Goal: Information Seeking & Learning: Learn about a topic

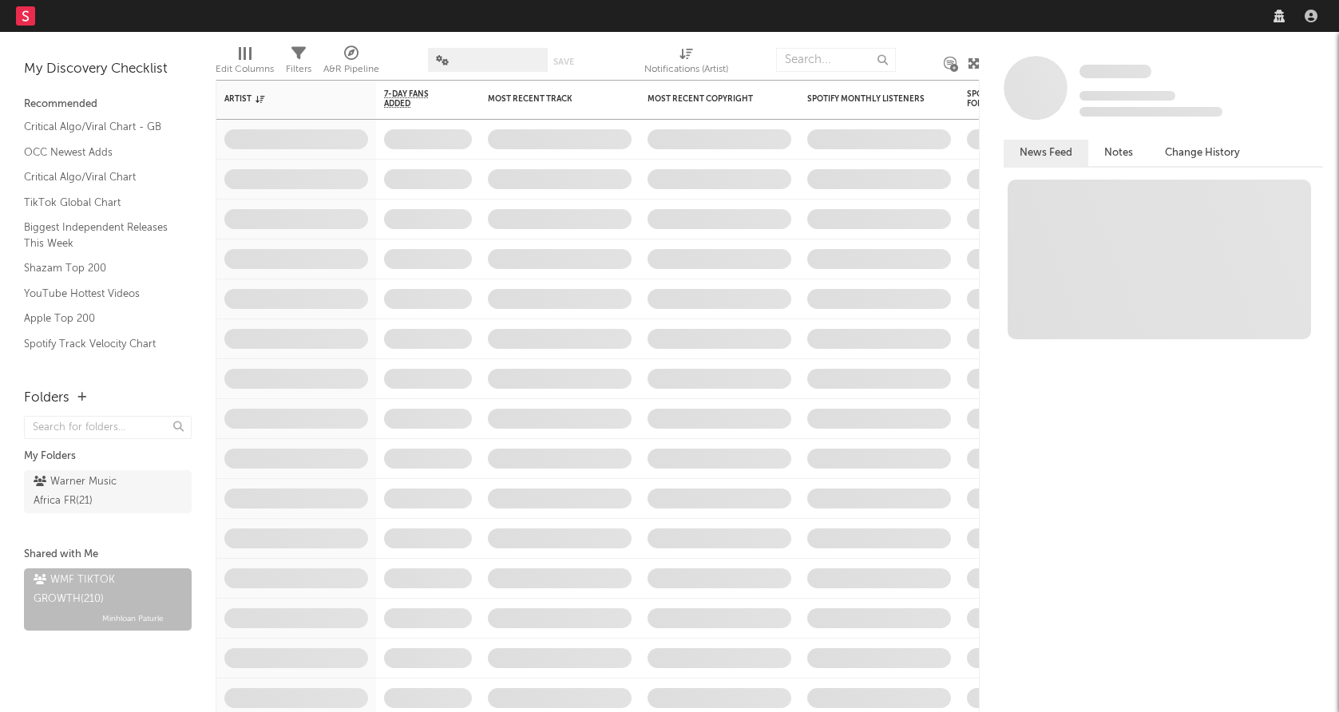
click at [1184, 28] on nav "Dashboard Discovery Assistant Charts Leads" at bounding box center [669, 16] width 1339 height 32
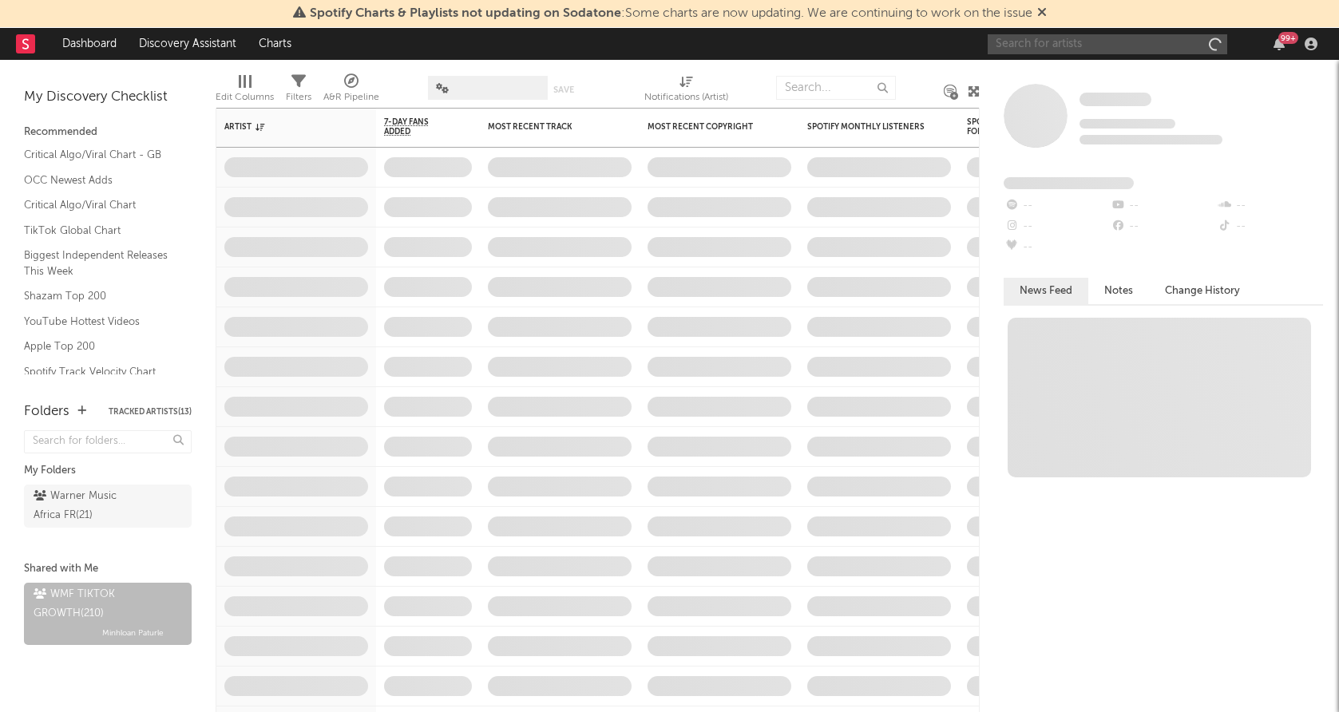
click at [1102, 49] on input "text" at bounding box center [1108, 44] width 240 height 20
type input "bello & dallas"
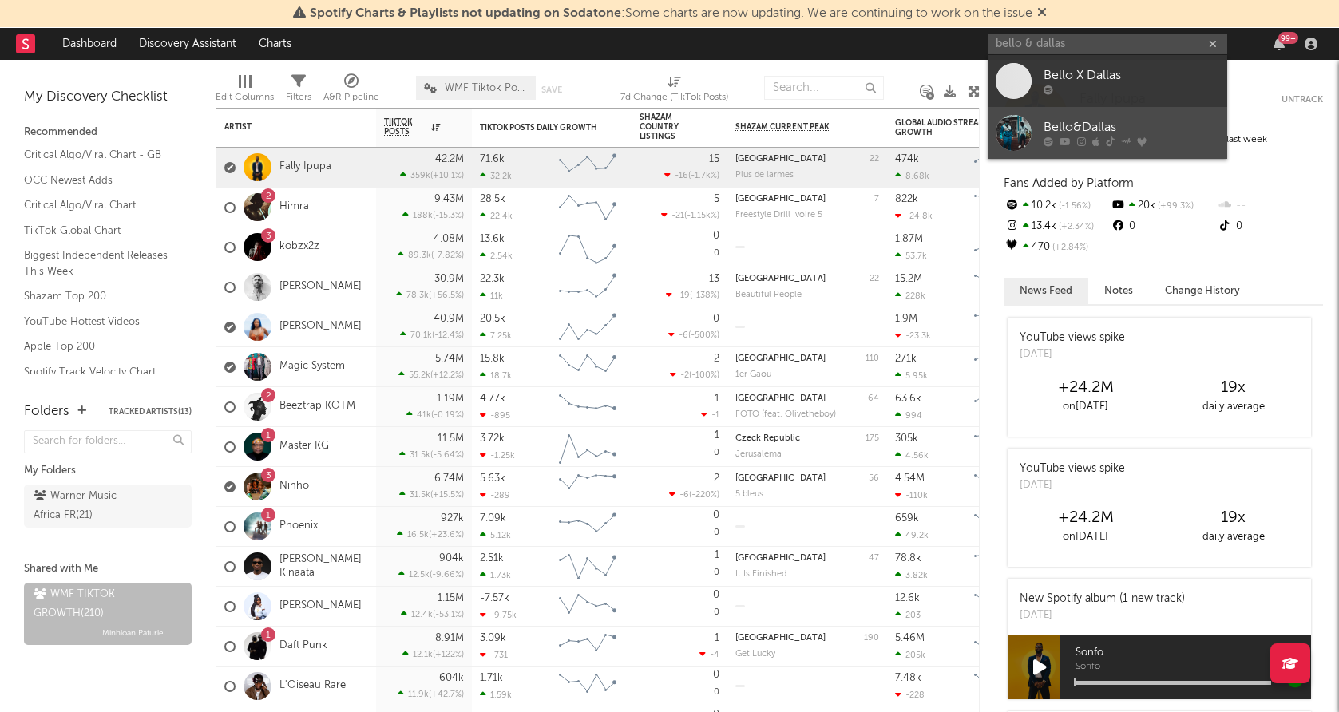
click at [1016, 129] on div at bounding box center [1014, 133] width 36 height 36
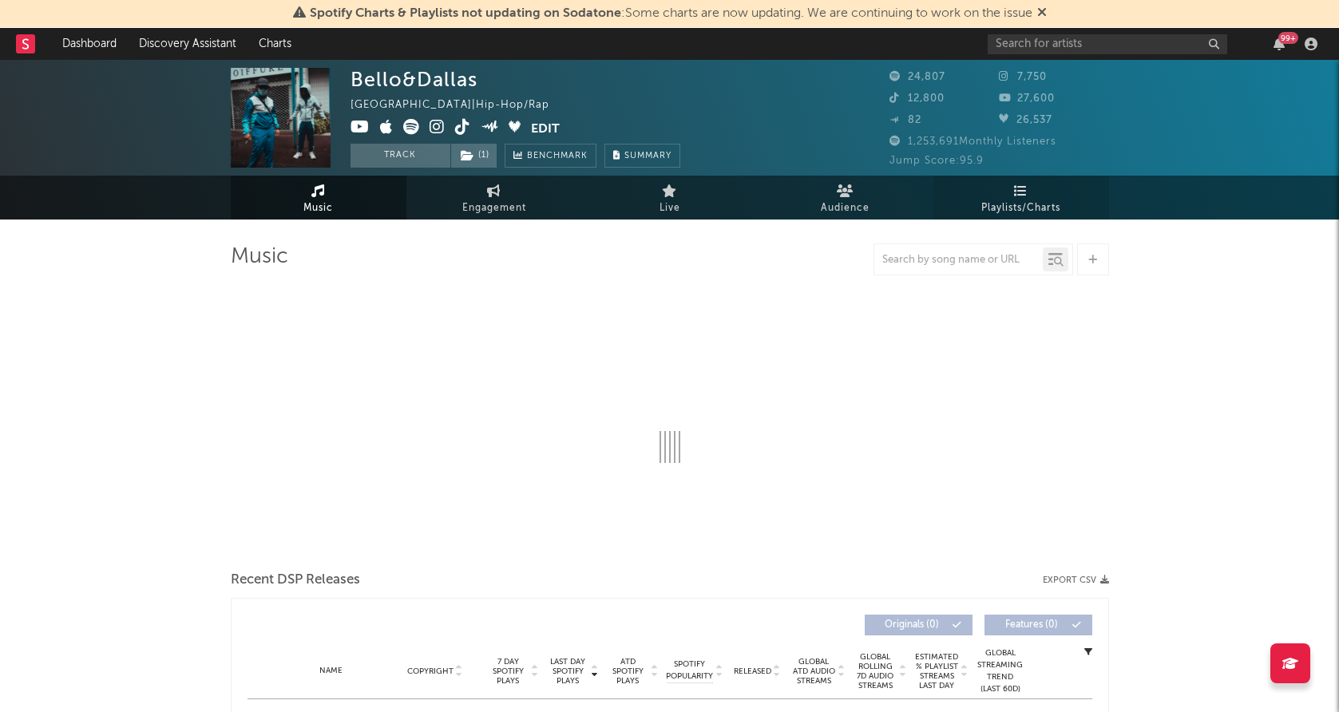
click at [1021, 196] on link "Playlists/Charts" at bounding box center [1022, 198] width 176 height 44
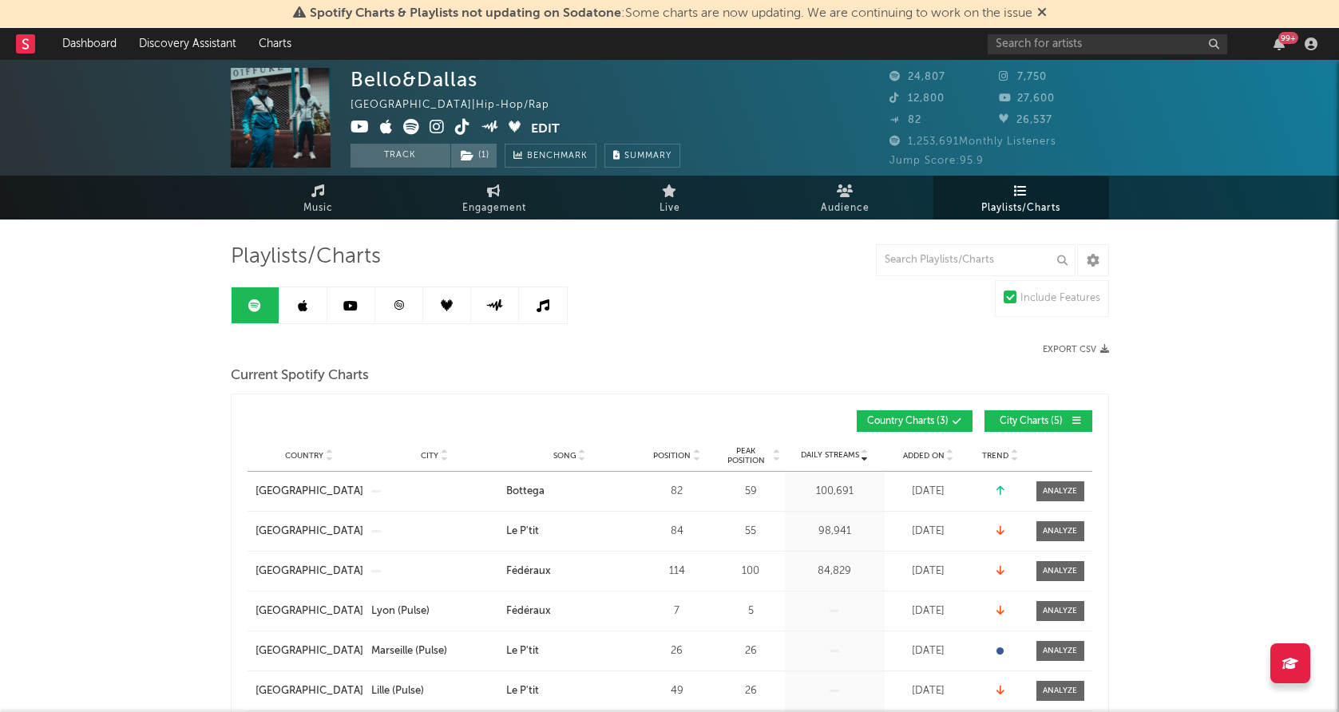
click at [391, 291] on link at bounding box center [399, 306] width 48 height 36
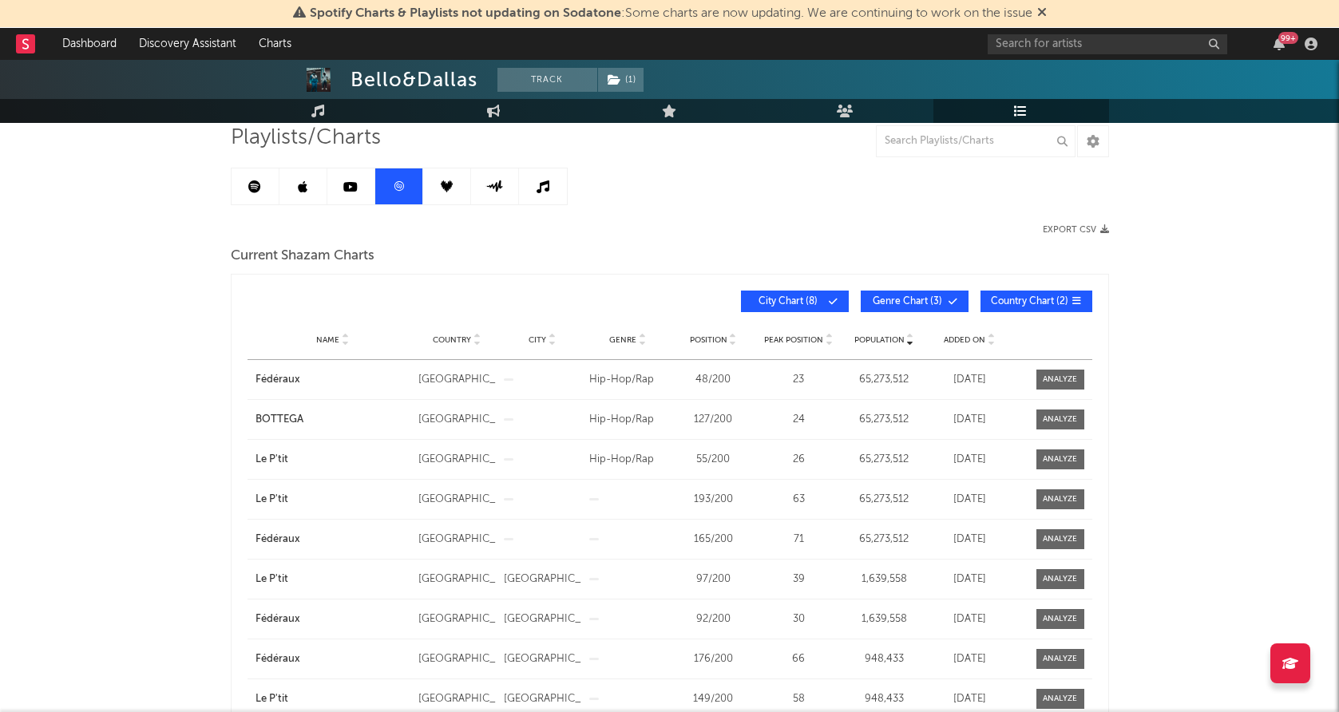
scroll to position [130, 0]
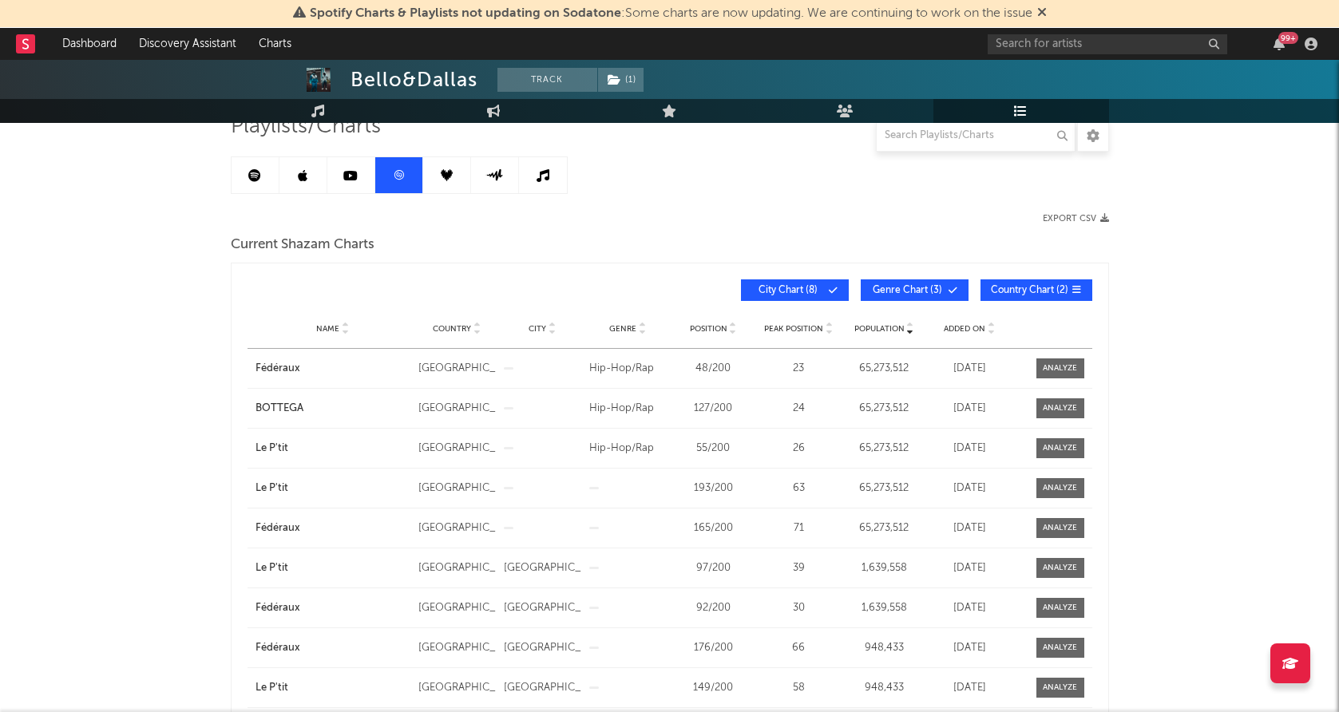
click at [965, 325] on span "Added On" at bounding box center [965, 329] width 42 height 10
click at [256, 170] on icon at bounding box center [254, 175] width 13 height 13
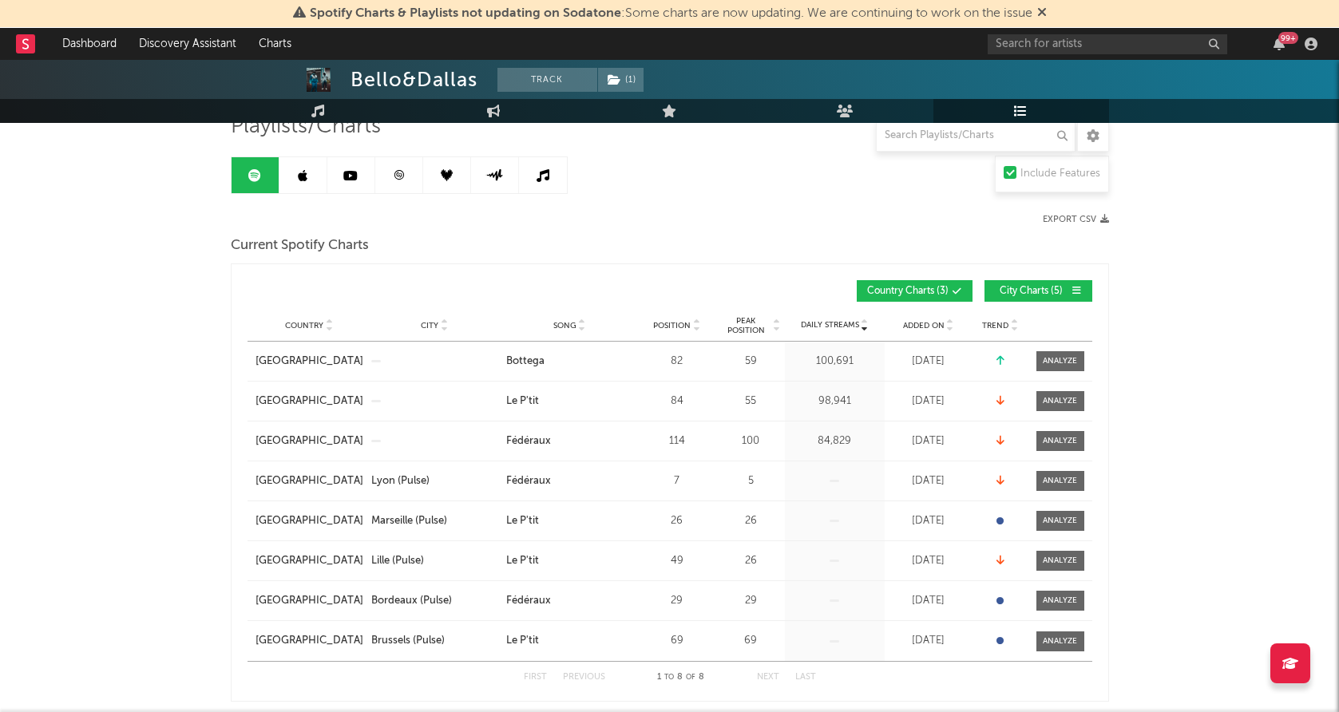
click at [920, 324] on span "Added On" at bounding box center [924, 326] width 42 height 10
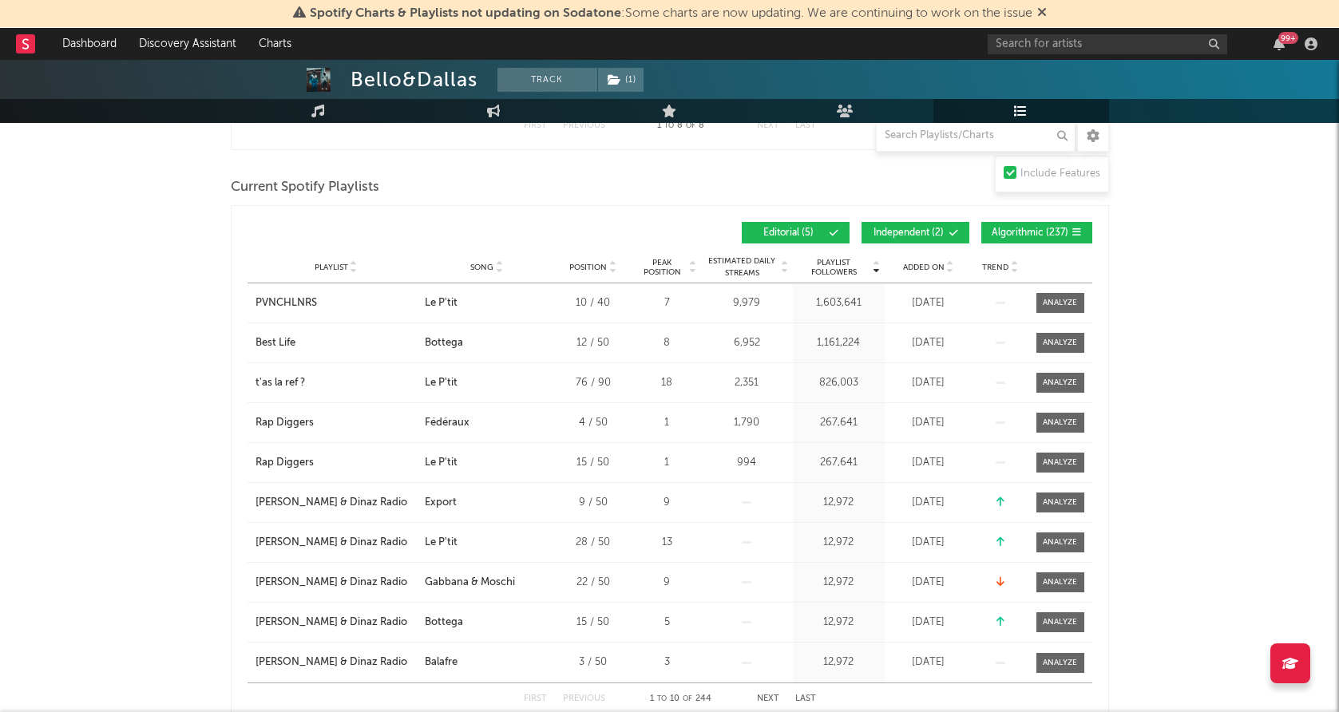
scroll to position [684, 0]
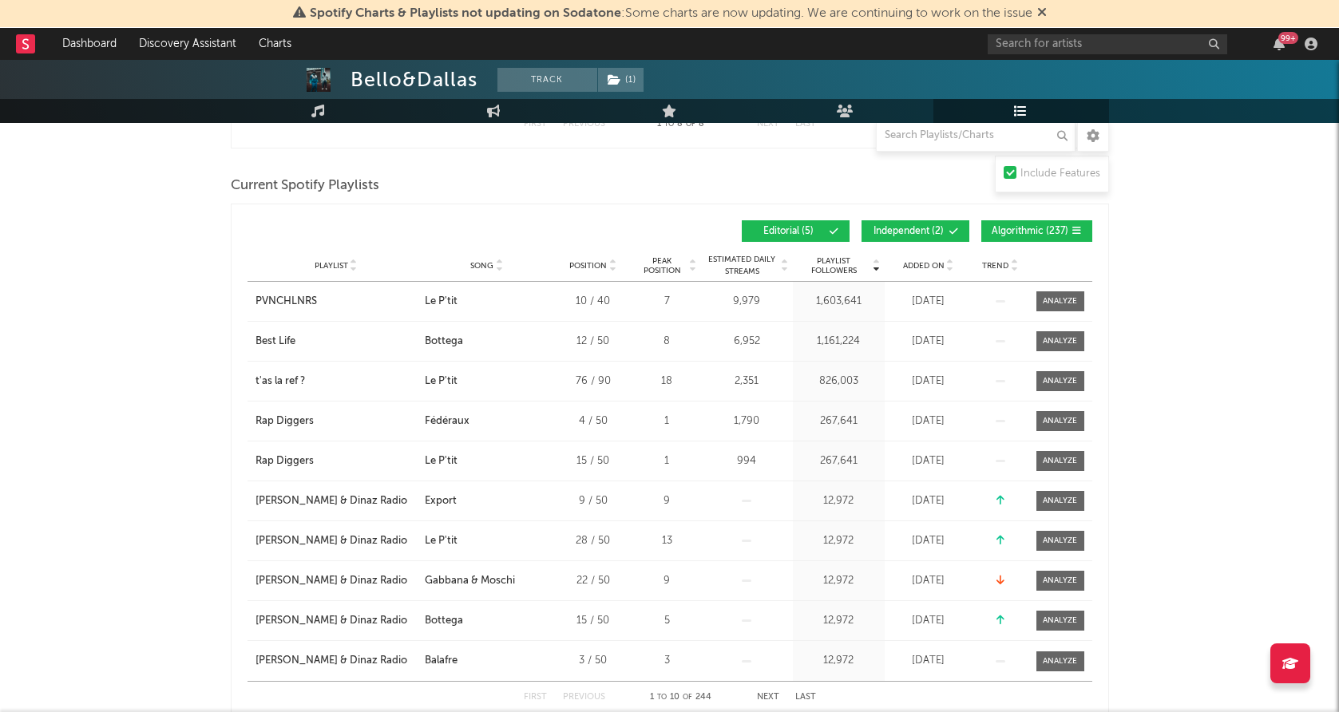
click at [930, 261] on span "Added On" at bounding box center [924, 266] width 42 height 10
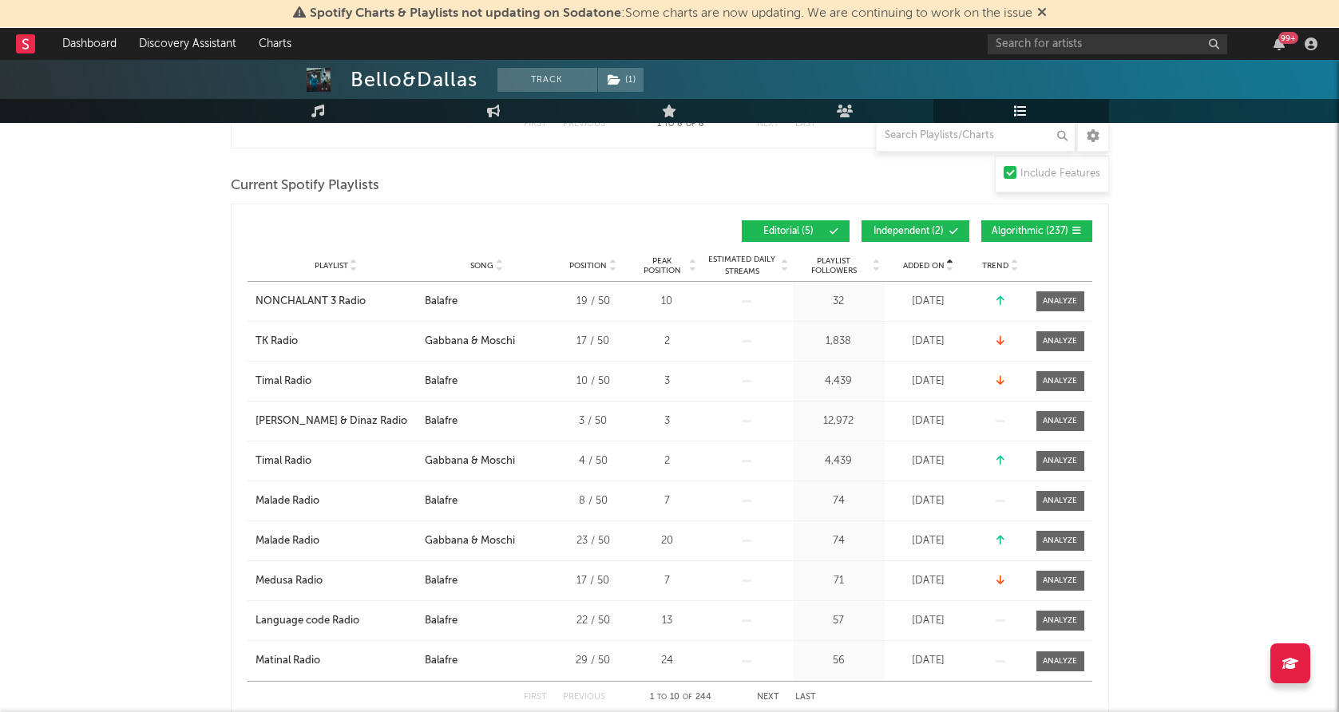
click at [930, 261] on span "Added On" at bounding box center [924, 266] width 42 height 10
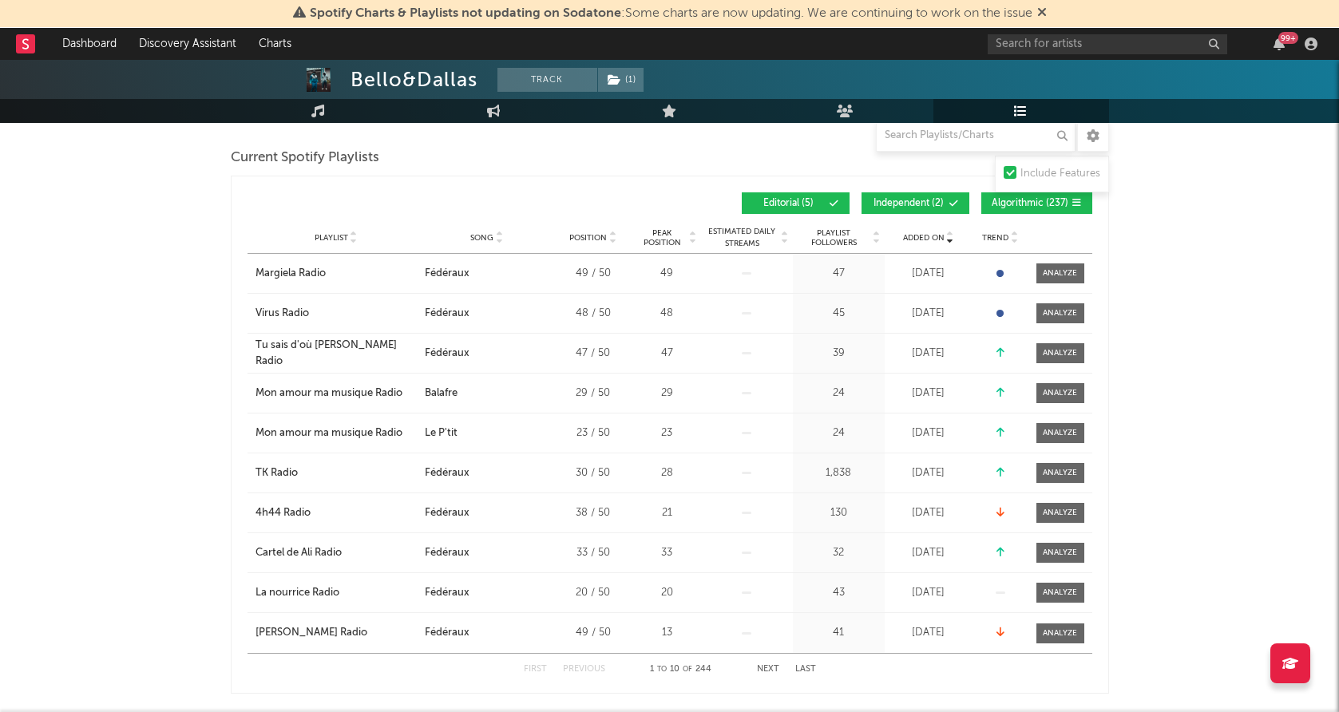
scroll to position [723, 0]
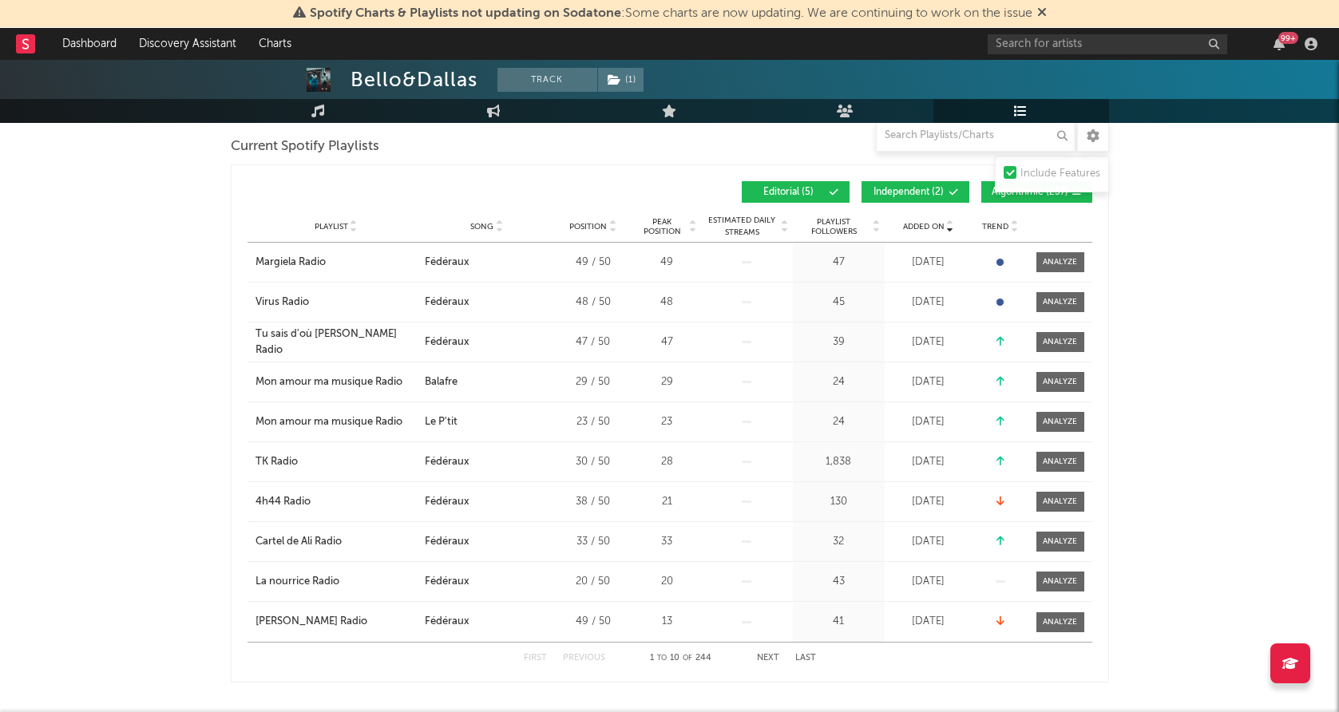
click at [760, 654] on button "Next" at bounding box center [768, 658] width 22 height 9
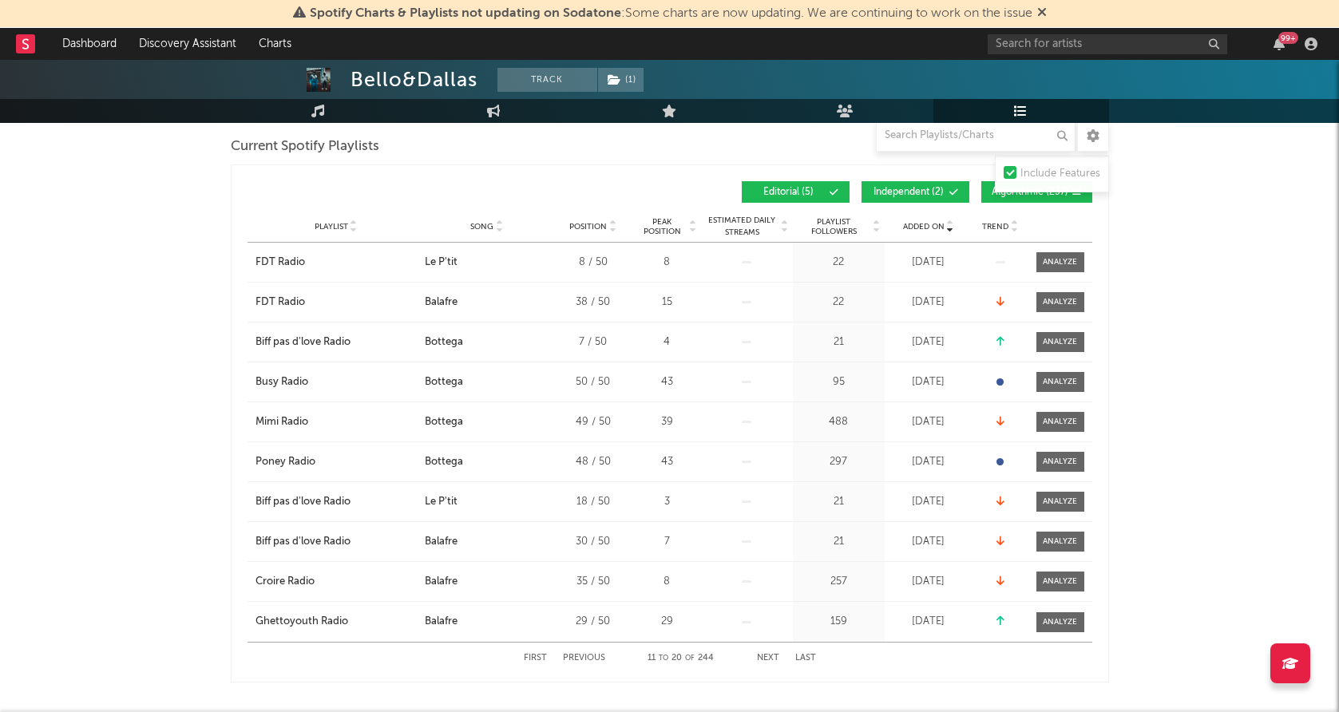
click at [760, 654] on button "Next" at bounding box center [768, 658] width 22 height 9
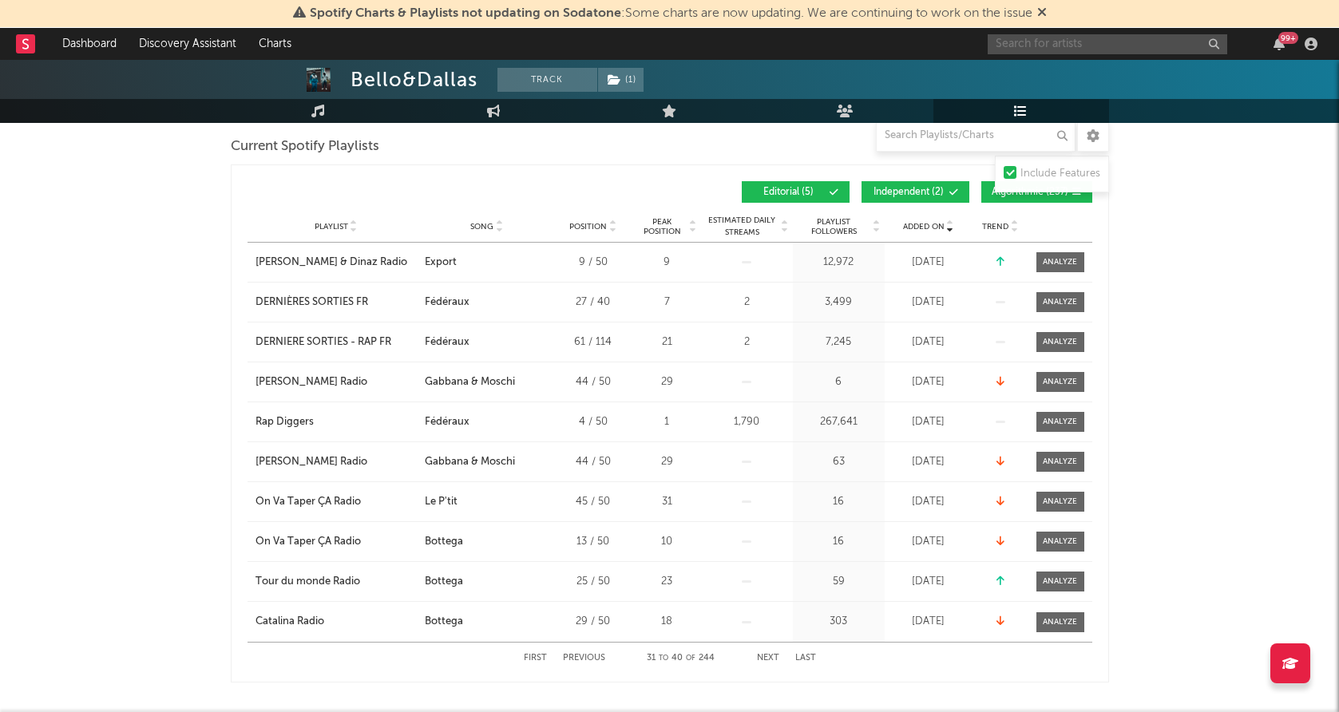
click at [1120, 42] on input "text" at bounding box center [1108, 44] width 240 height 20
click at [1100, 46] on input "trinix" at bounding box center [1108, 44] width 240 height 20
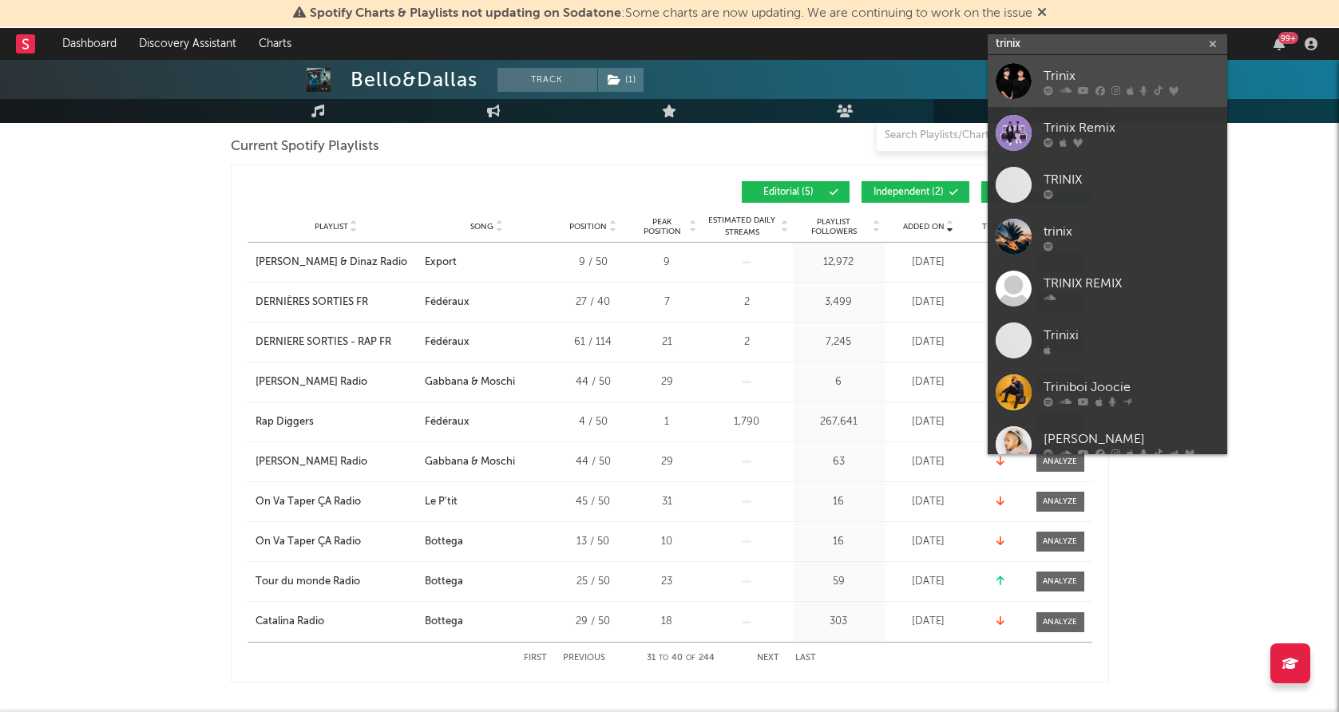
type input "trinix"
click at [1019, 81] on div at bounding box center [1014, 81] width 36 height 36
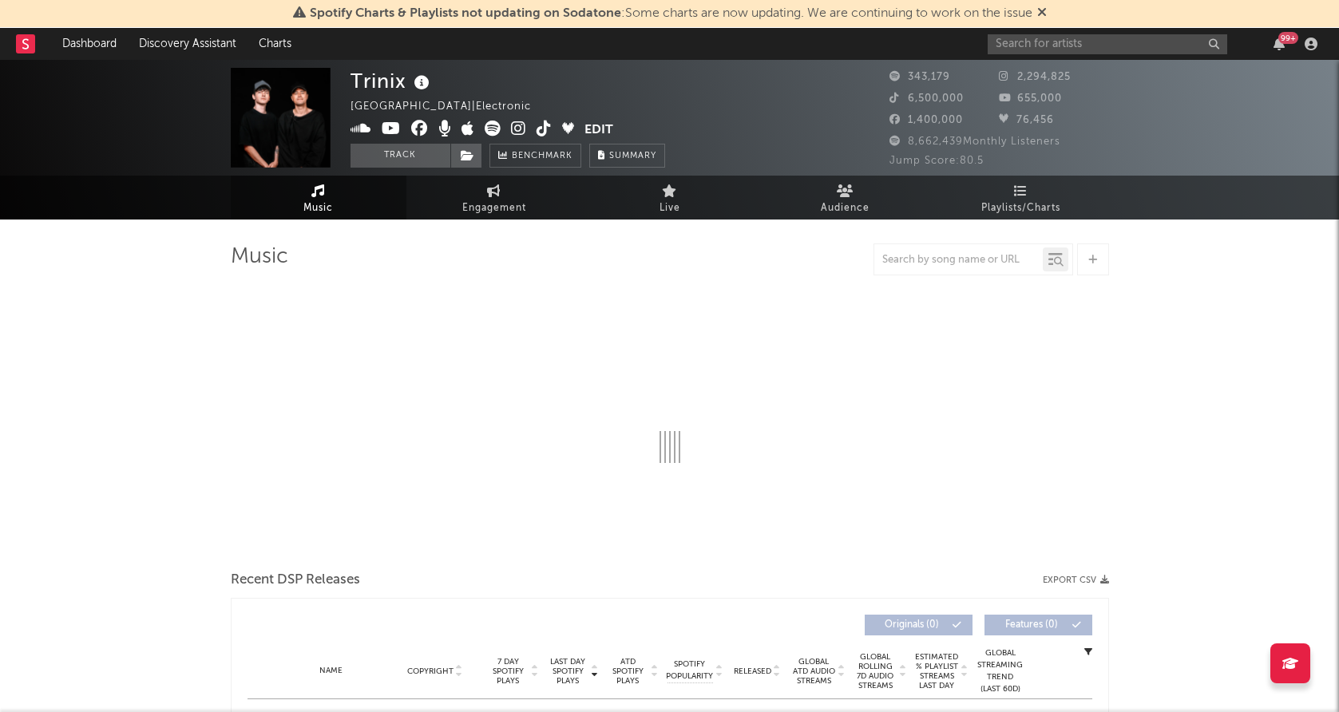
select select "6m"
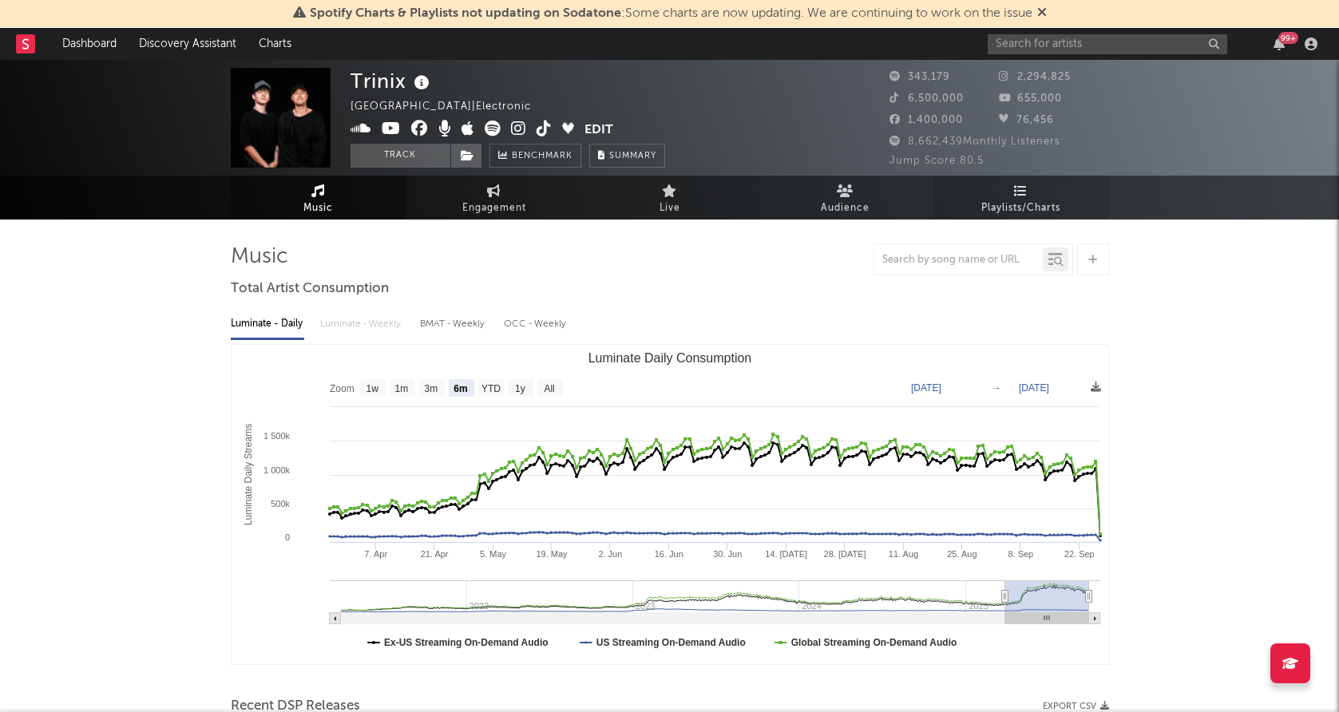
click at [1008, 180] on link "Playlists/Charts" at bounding box center [1022, 198] width 176 height 44
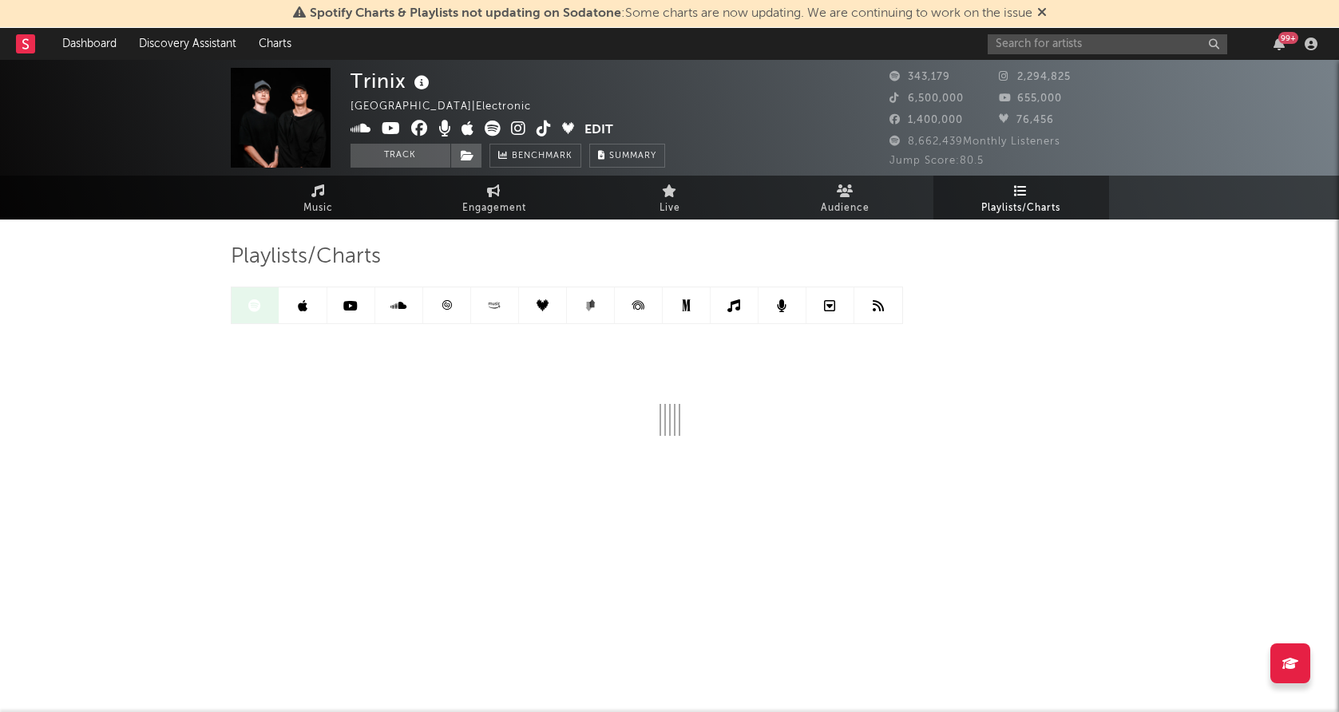
click at [454, 306] on link at bounding box center [447, 306] width 48 height 36
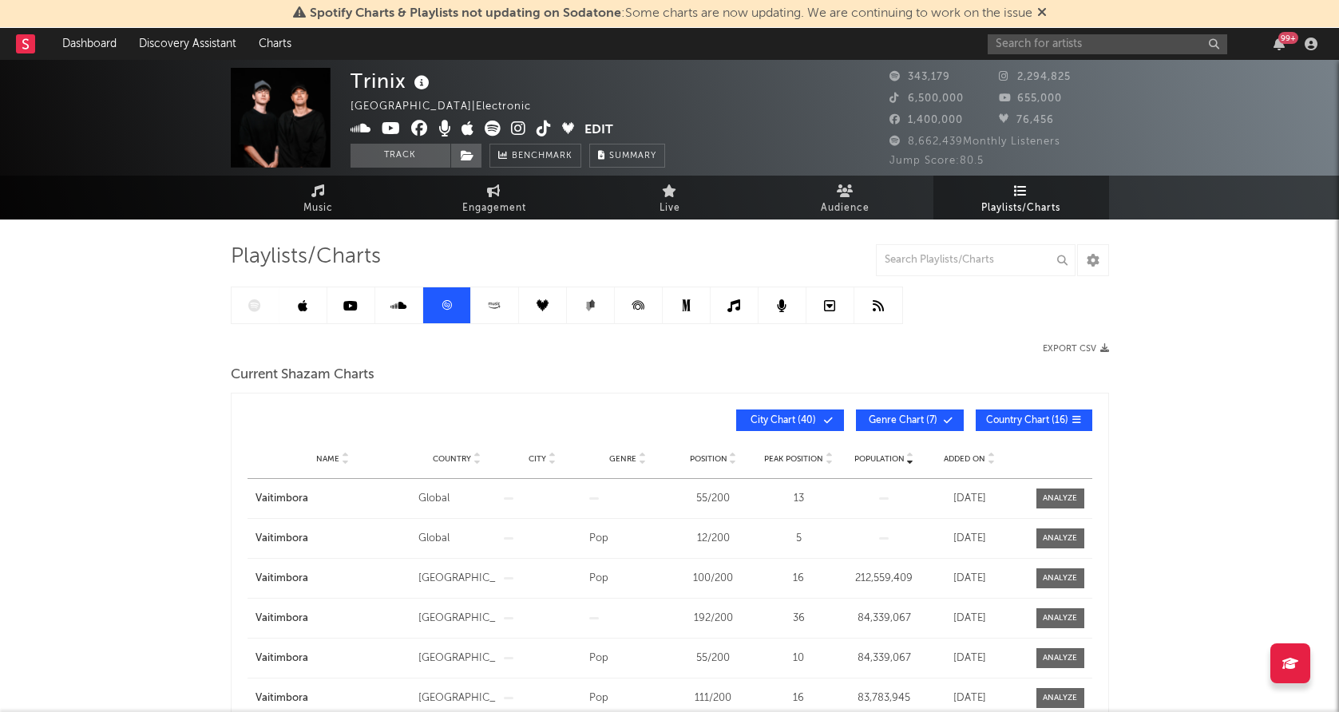
click at [970, 457] on span "Added On" at bounding box center [965, 459] width 42 height 10
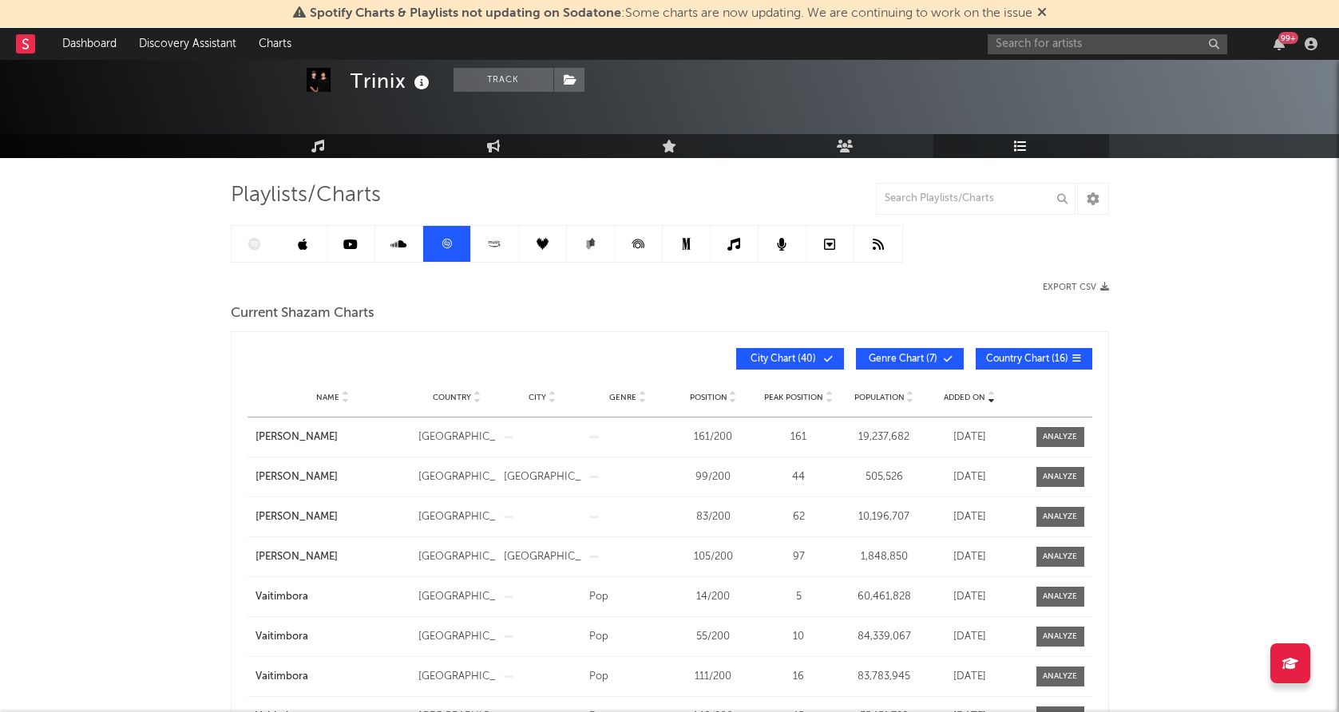
scroll to position [63, 0]
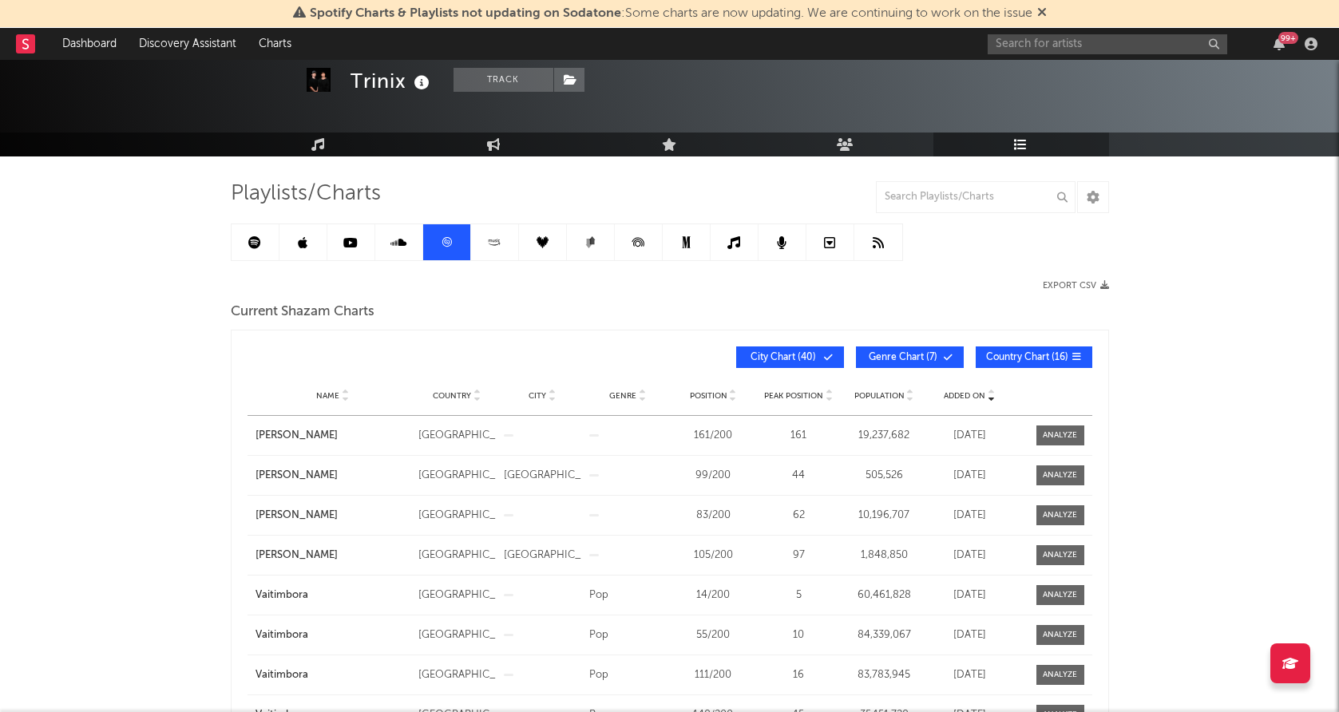
click at [260, 248] on icon at bounding box center [254, 242] width 13 height 13
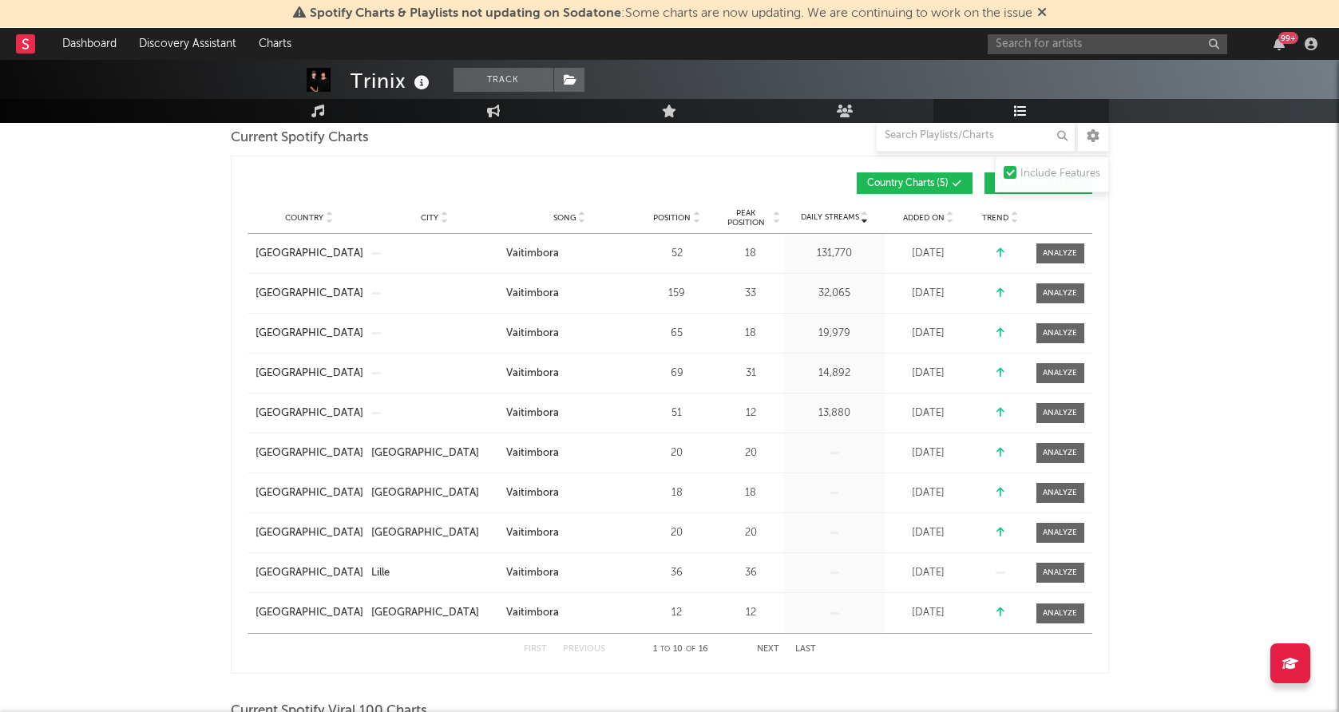
scroll to position [256, 0]
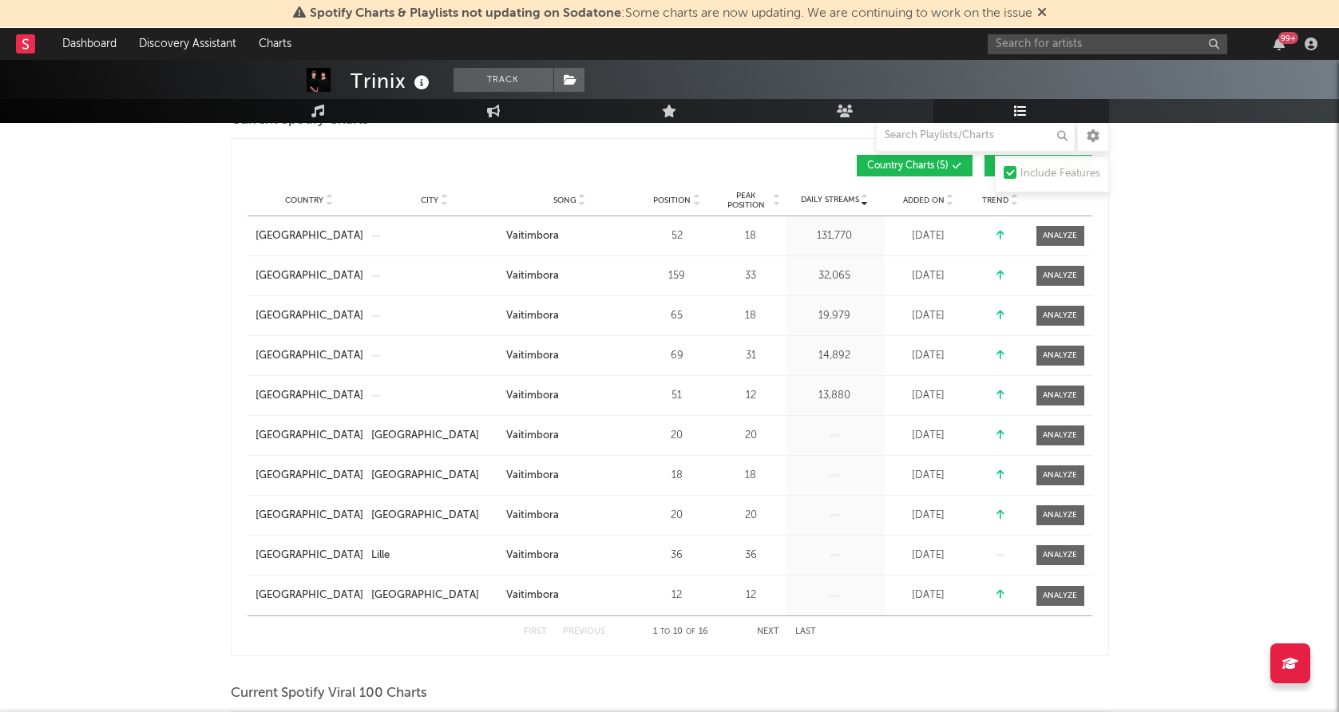
click at [930, 207] on div "Country City Song Position Peak Position Estimated Daily Streams Playlist Follo…" at bounding box center [670, 200] width 845 height 32
click at [925, 200] on span "Added On" at bounding box center [924, 201] width 42 height 10
click at [921, 203] on span "Added On" at bounding box center [924, 201] width 42 height 10
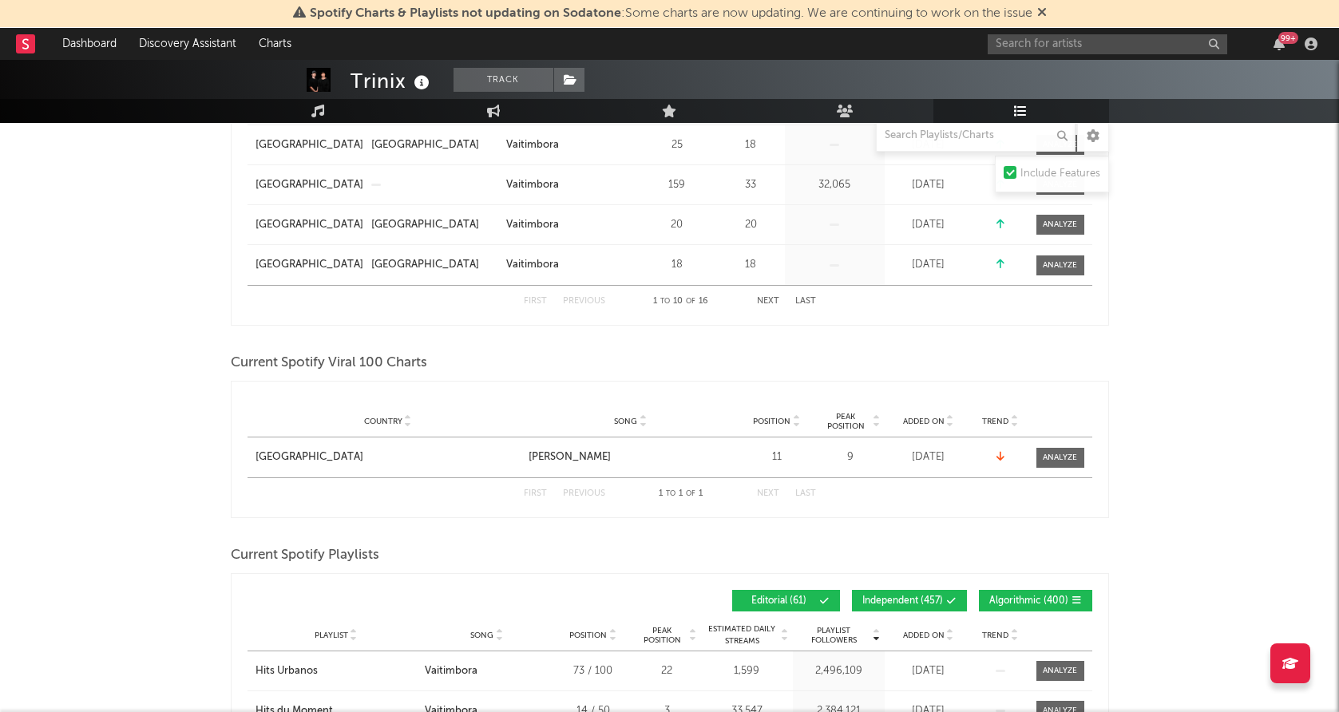
scroll to position [587, 0]
click at [1062, 458] on div at bounding box center [1060, 457] width 34 height 12
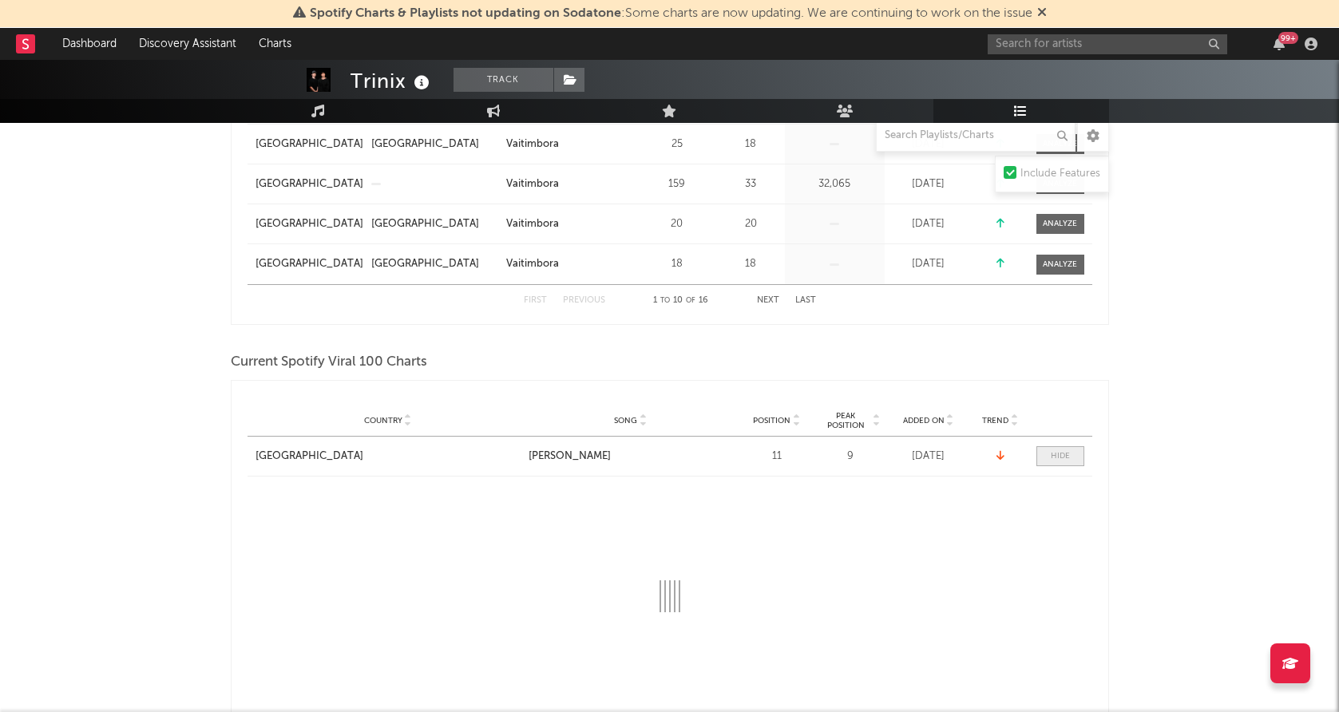
select select "1w"
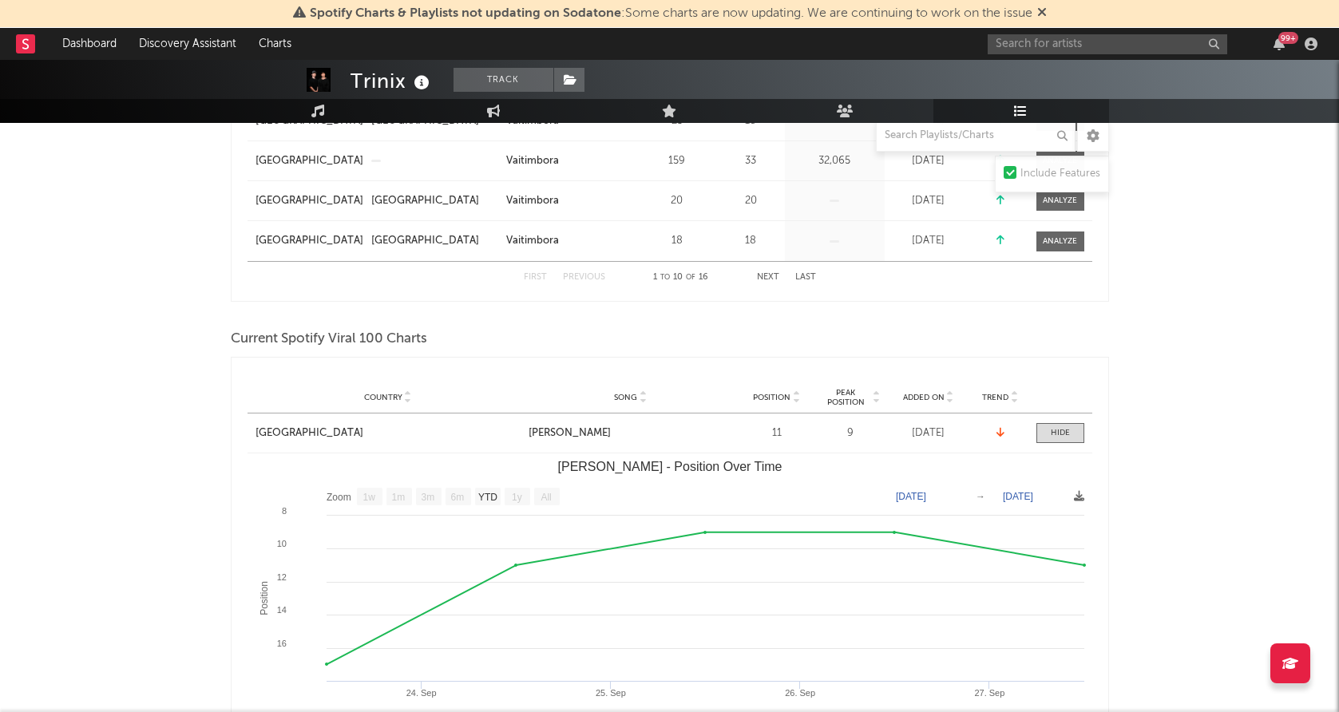
scroll to position [619, 0]
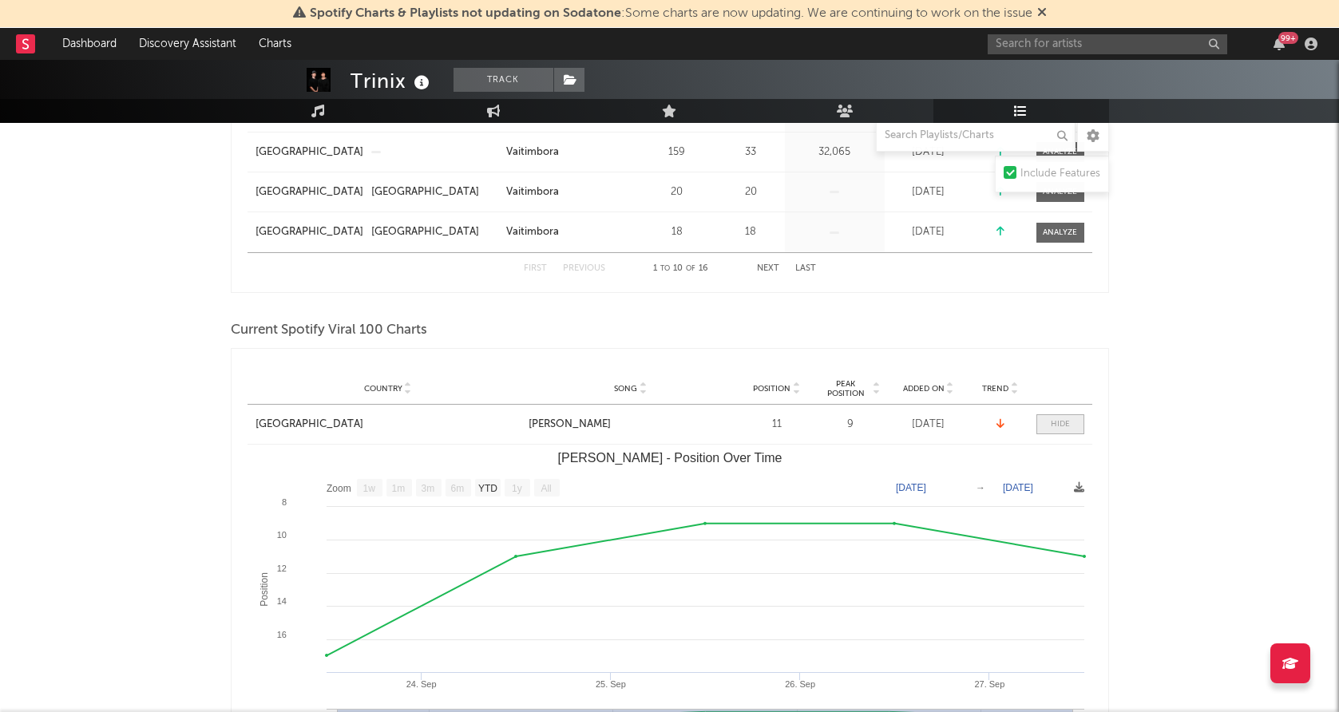
click at [1057, 424] on div at bounding box center [1060, 424] width 19 height 12
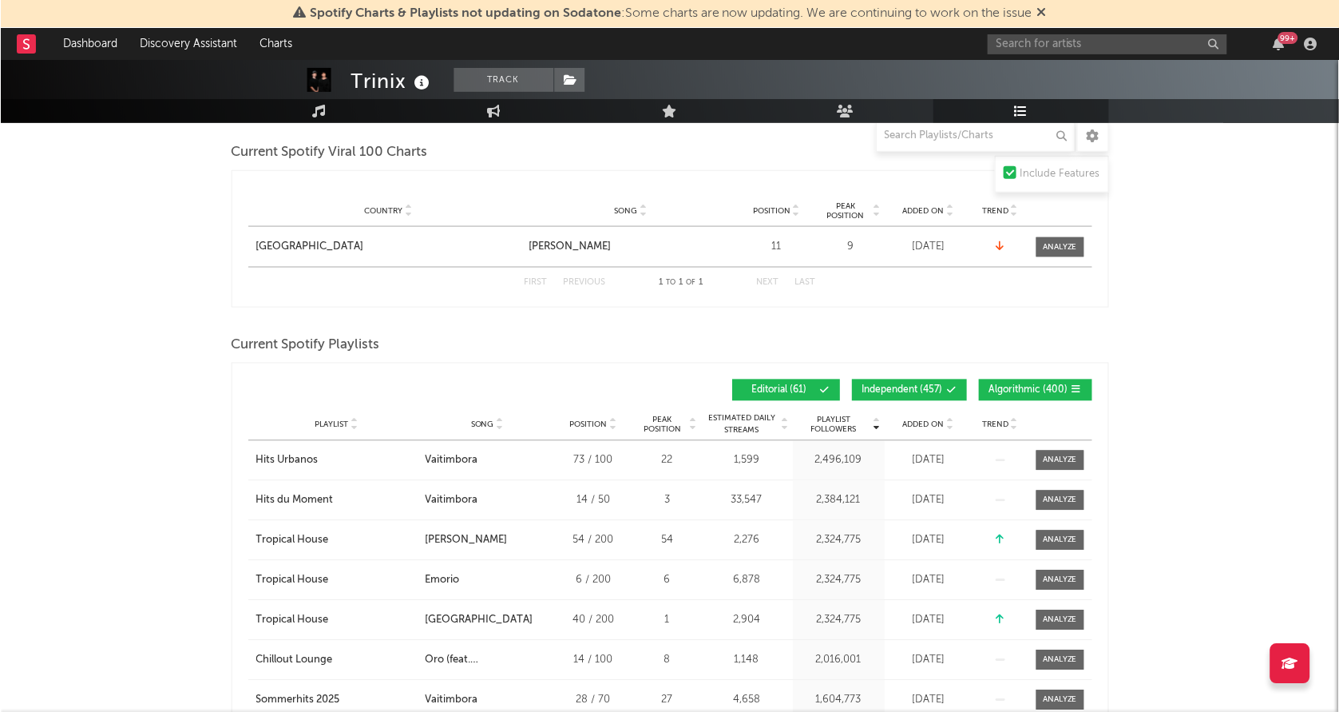
scroll to position [0, 0]
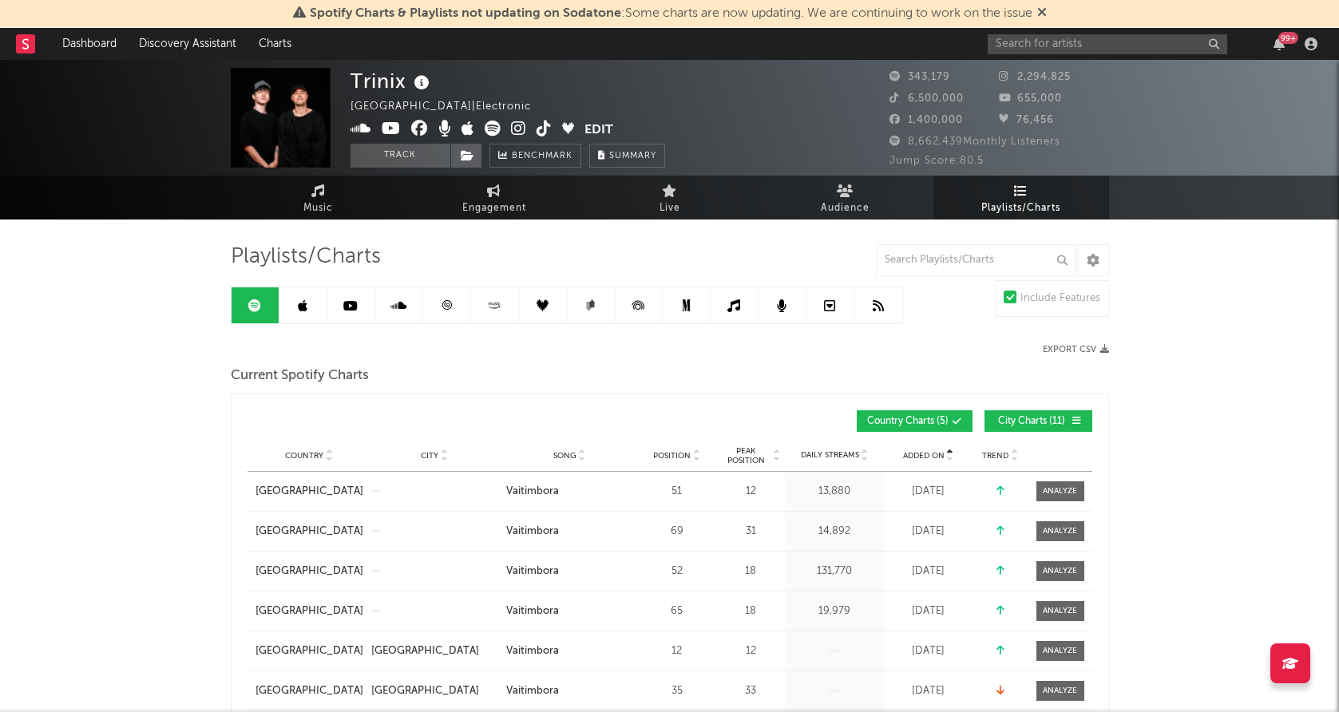
click at [449, 309] on icon at bounding box center [447, 305] width 12 height 12
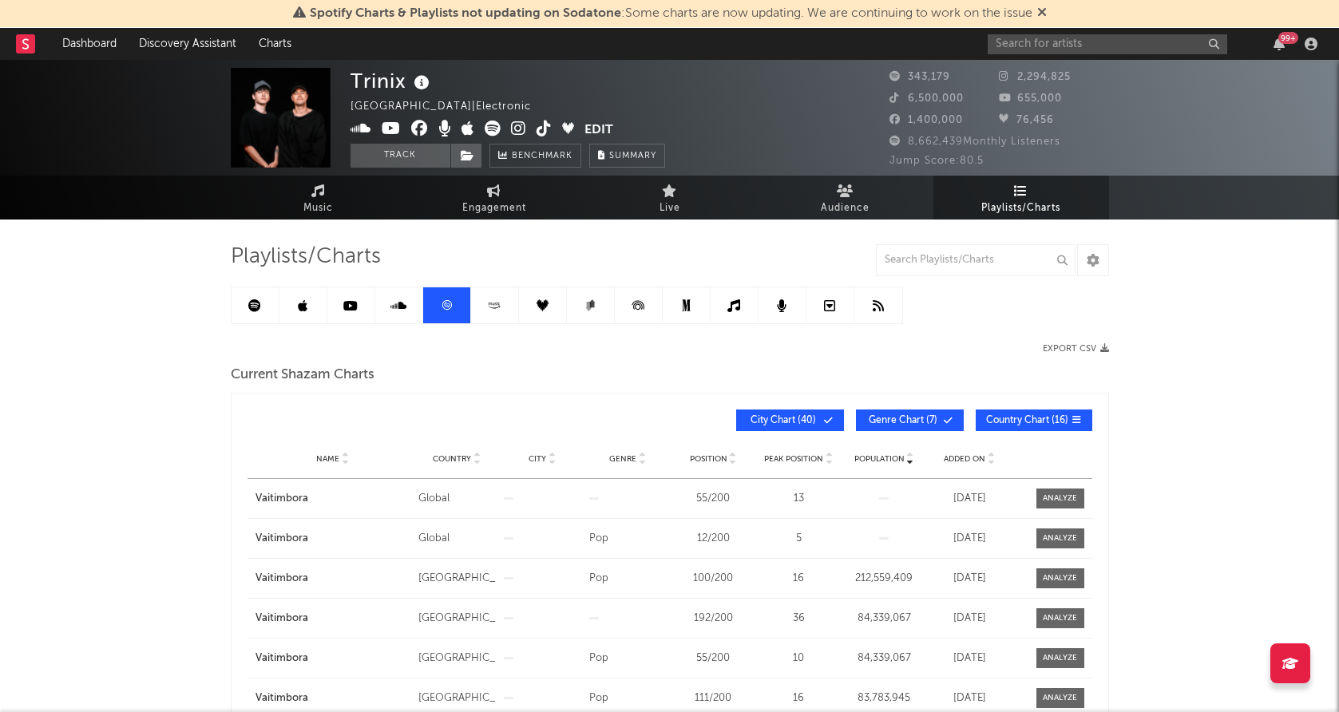
click at [358, 307] on link at bounding box center [351, 306] width 48 height 36
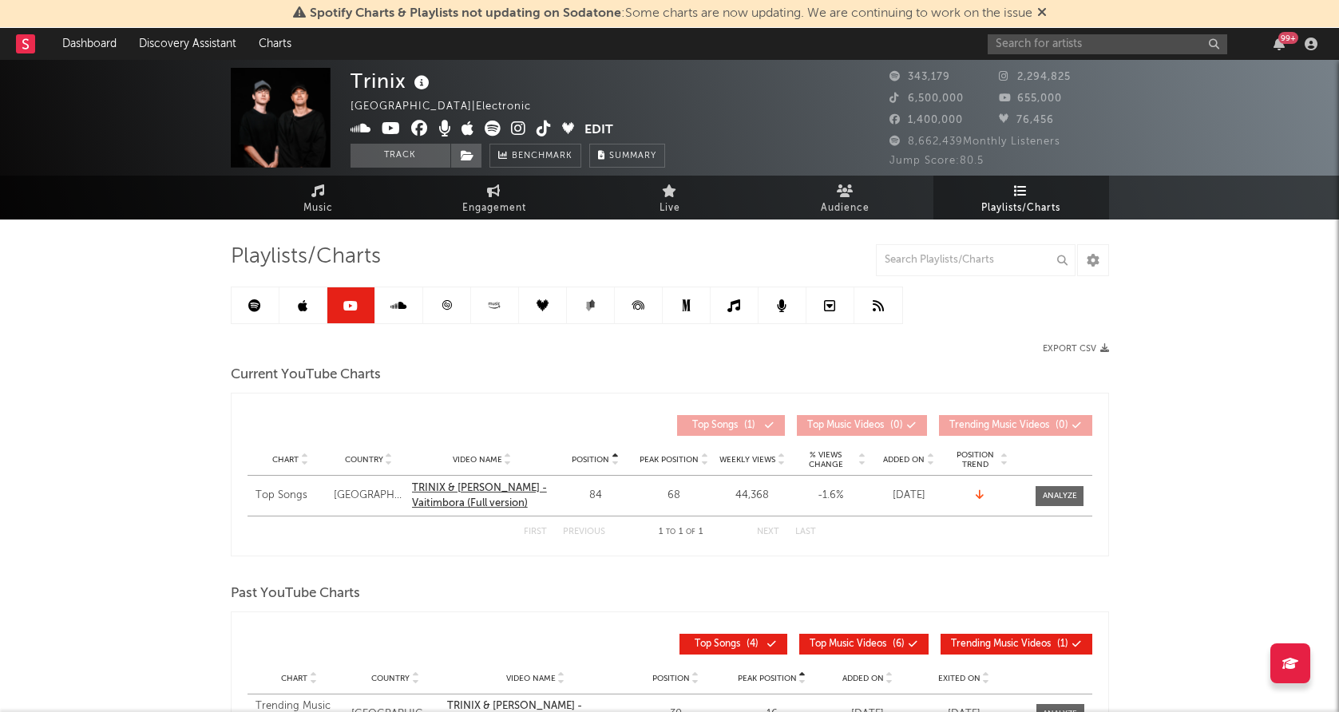
click at [458, 495] on div "TRINIX & [PERSON_NAME] - Vaitimbora (Full version)" at bounding box center [482, 496] width 141 height 31
click at [439, 320] on link at bounding box center [447, 306] width 48 height 36
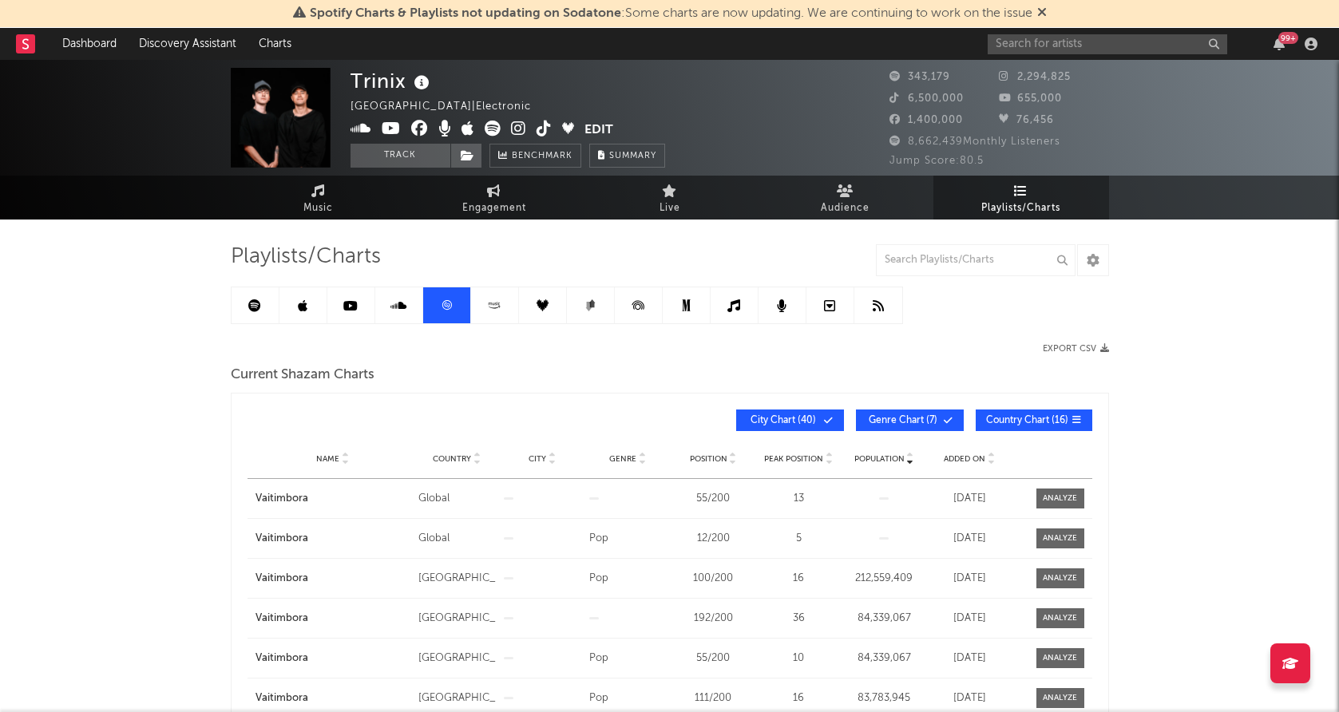
click at [976, 450] on div "Name Country City Genre Position Peak Position Population Added On Exit Date" at bounding box center [670, 459] width 845 height 40
click at [970, 455] on span "Added On" at bounding box center [965, 459] width 42 height 10
